Goal: Information Seeking & Learning: Learn about a topic

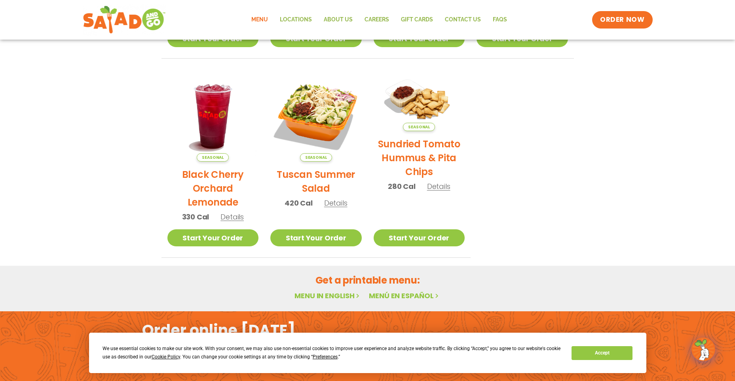
scroll to position [356, 0]
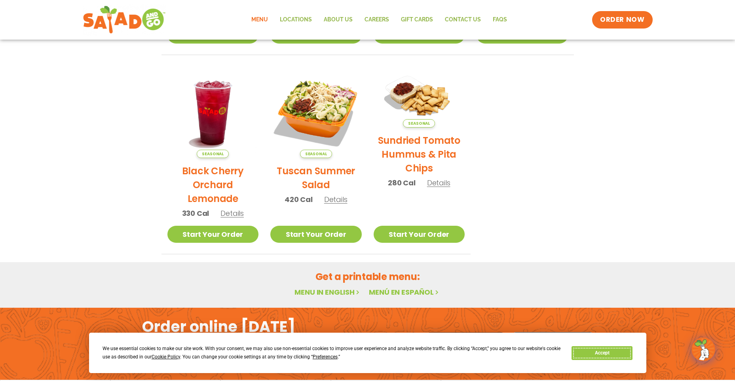
click at [602, 357] on button "Accept" at bounding box center [602, 353] width 61 height 14
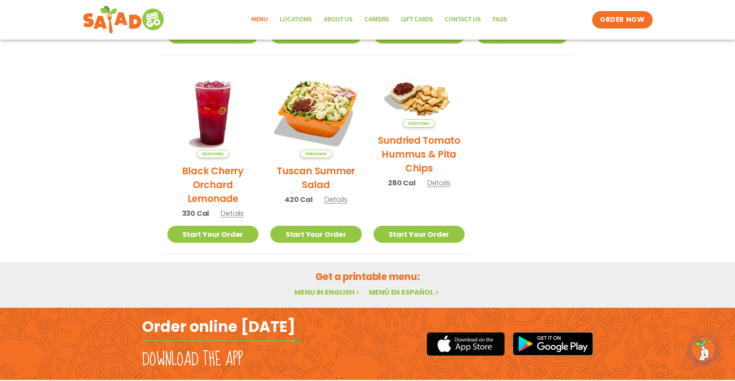
click at [254, 17] on link "Menu" at bounding box center [259, 20] width 29 height 18
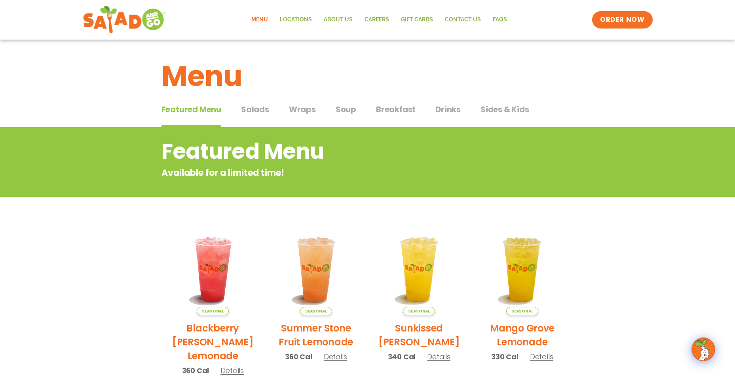
click at [255, 114] on span "Salads" at bounding box center [255, 109] width 28 height 12
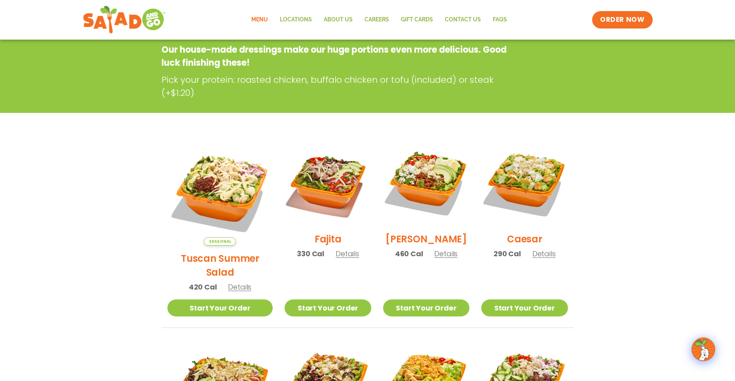
scroll to position [119, 0]
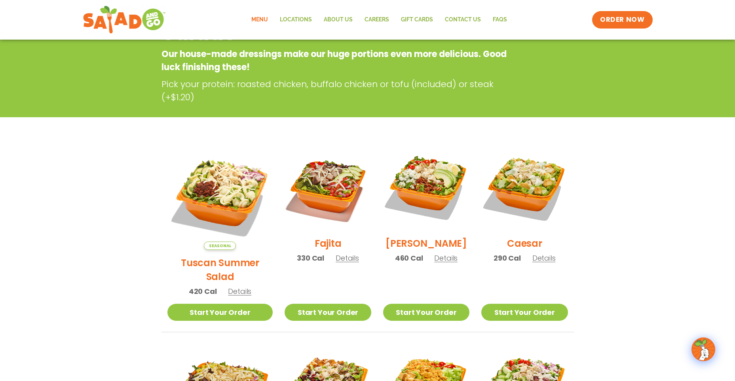
click at [719, 285] on section "Salads Our house-made dressings make our huge portions even more delicious. Goo…" at bounding box center [367, 356] width 735 height 696
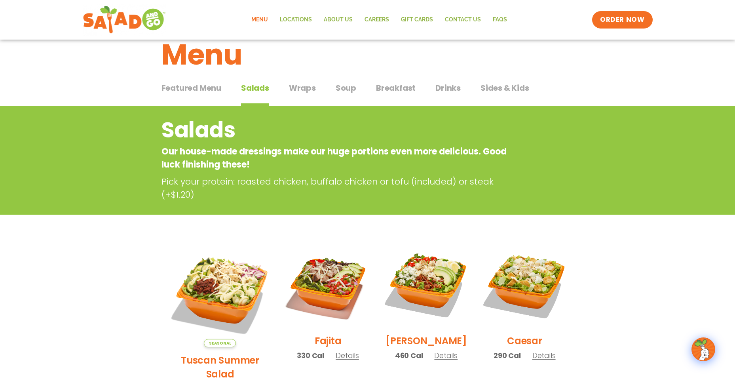
scroll to position [0, 0]
